Goal: Information Seeking & Learning: Learn about a topic

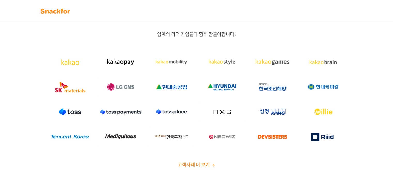
click at [0, 100] on div "업계의 리더 기업들과 함께 만들어갑니다! 고객사례 더 보기" at bounding box center [196, 101] width 393 height 190
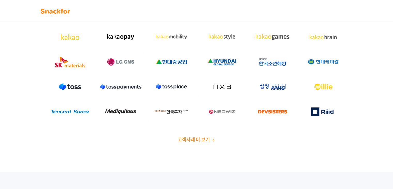
scroll to position [26, 0]
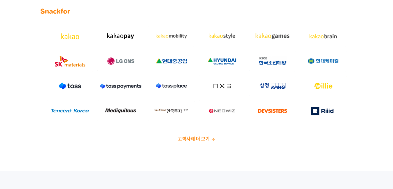
click at [198, 136] on span "고객사례 더 보기" at bounding box center [193, 138] width 32 height 7
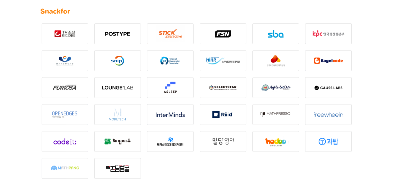
scroll to position [697, 0]
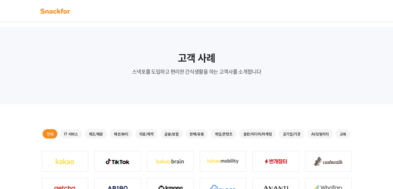
scroll to position [0, 0]
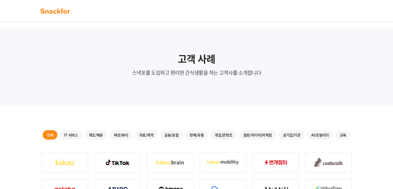
click at [76, 132] on div "IT 서비스" at bounding box center [71, 134] width 22 height 9
click at [95, 134] on div "제조/해운" at bounding box center [96, 134] width 23 height 9
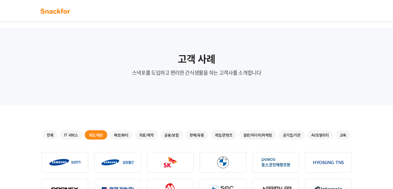
click at [110, 133] on div "패션/뷰티" at bounding box center [121, 134] width 23 height 9
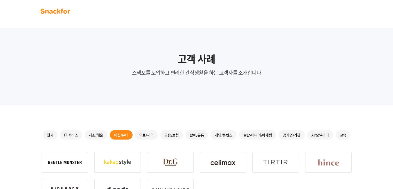
click at [146, 134] on div "의료/제약" at bounding box center [146, 134] width 23 height 9
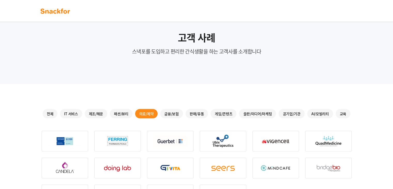
scroll to position [77, 0]
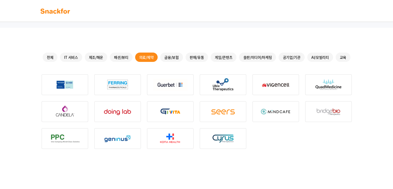
click at [323, 57] on div "AI/모빌리티" at bounding box center [320, 56] width 26 height 9
